Goal: Find specific page/section: Find specific page/section

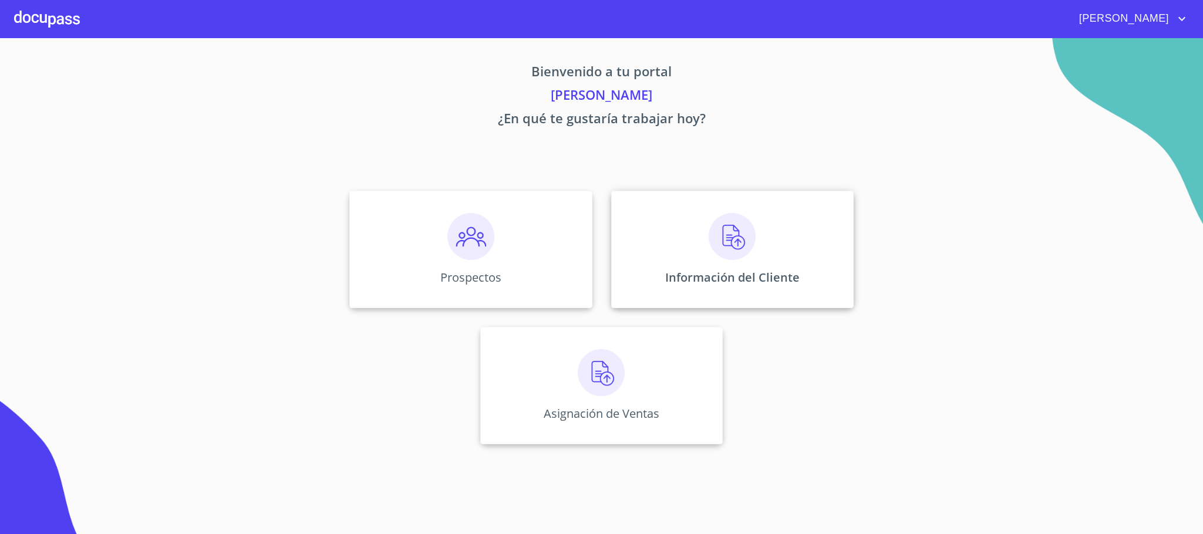
click at [707, 262] on div "Información del Cliente" at bounding box center [732, 249] width 243 height 117
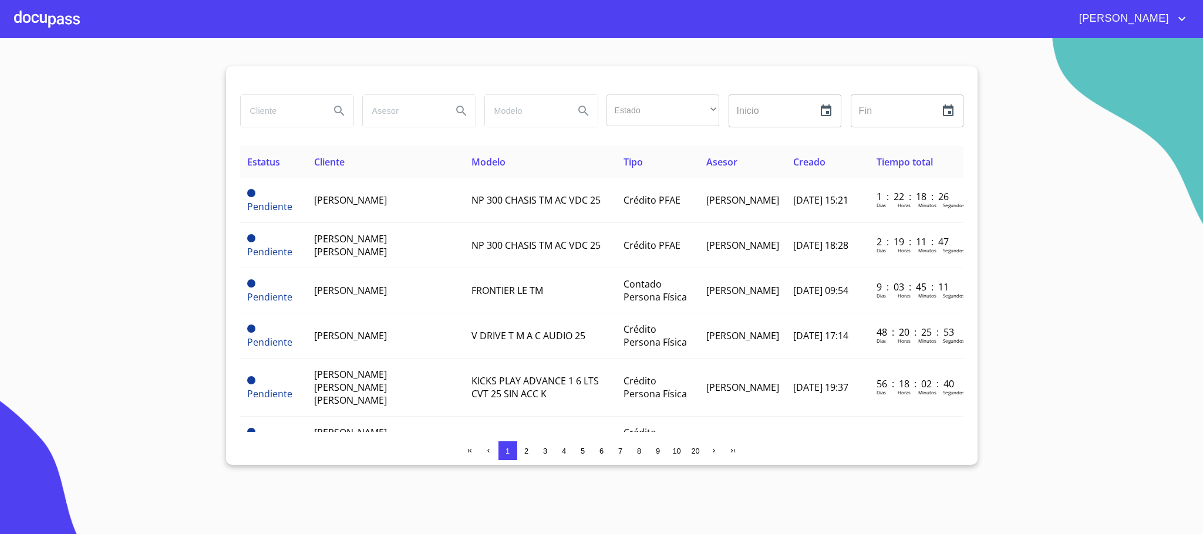
click at [279, 118] on input "search" at bounding box center [281, 111] width 80 height 32
type input "[PERSON_NAME]"
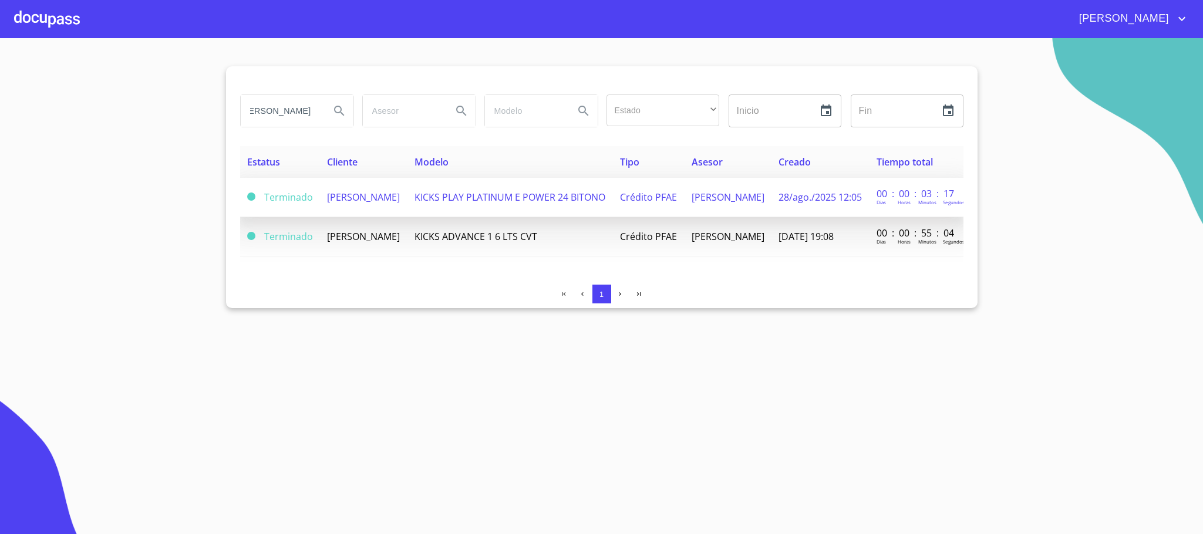
click at [361, 204] on span "[PERSON_NAME]" at bounding box center [363, 197] width 73 height 13
